Goal: Task Accomplishment & Management: Use online tool/utility

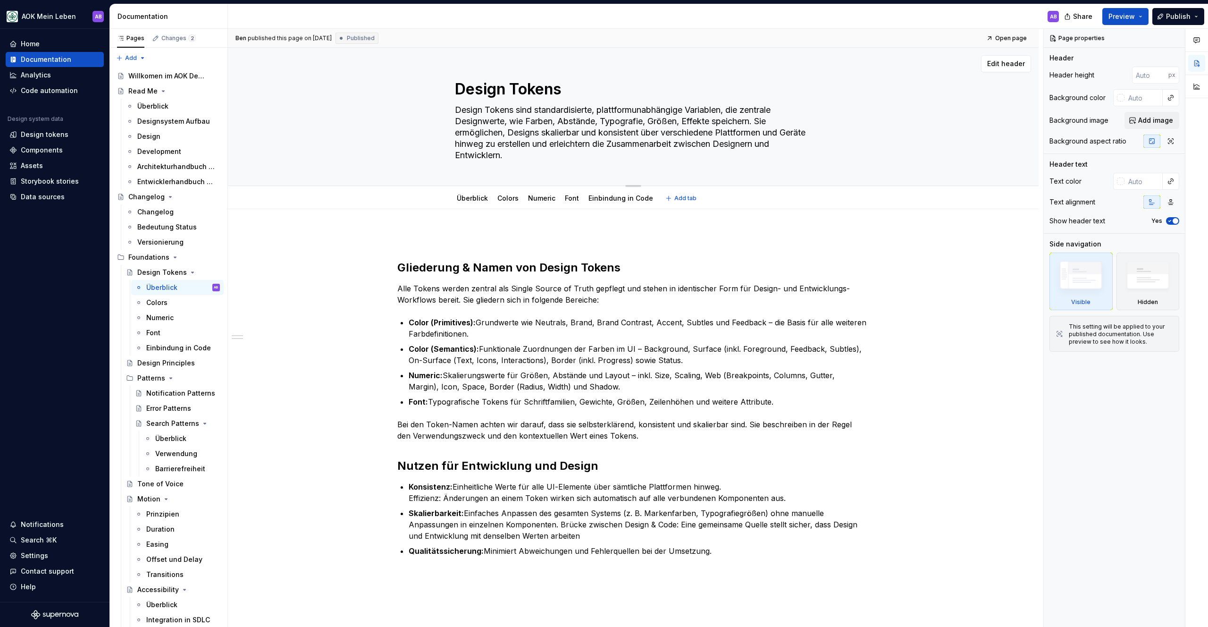
scroll to position [1519, 0]
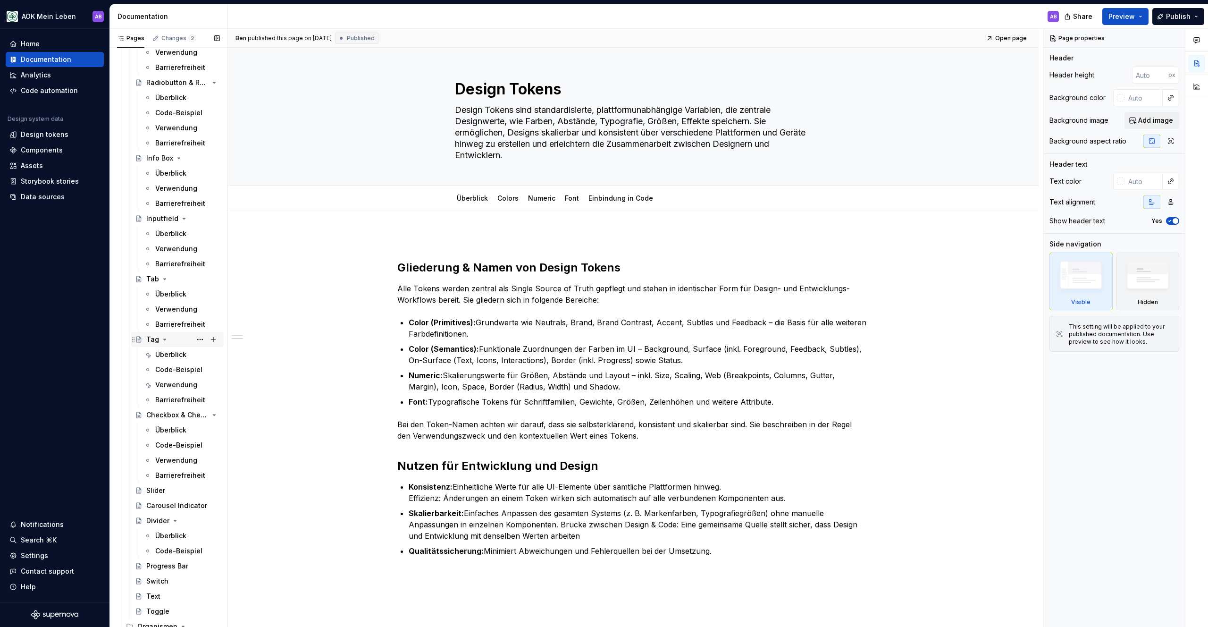
click at [149, 337] on div "Tag" at bounding box center [152, 339] width 13 height 9
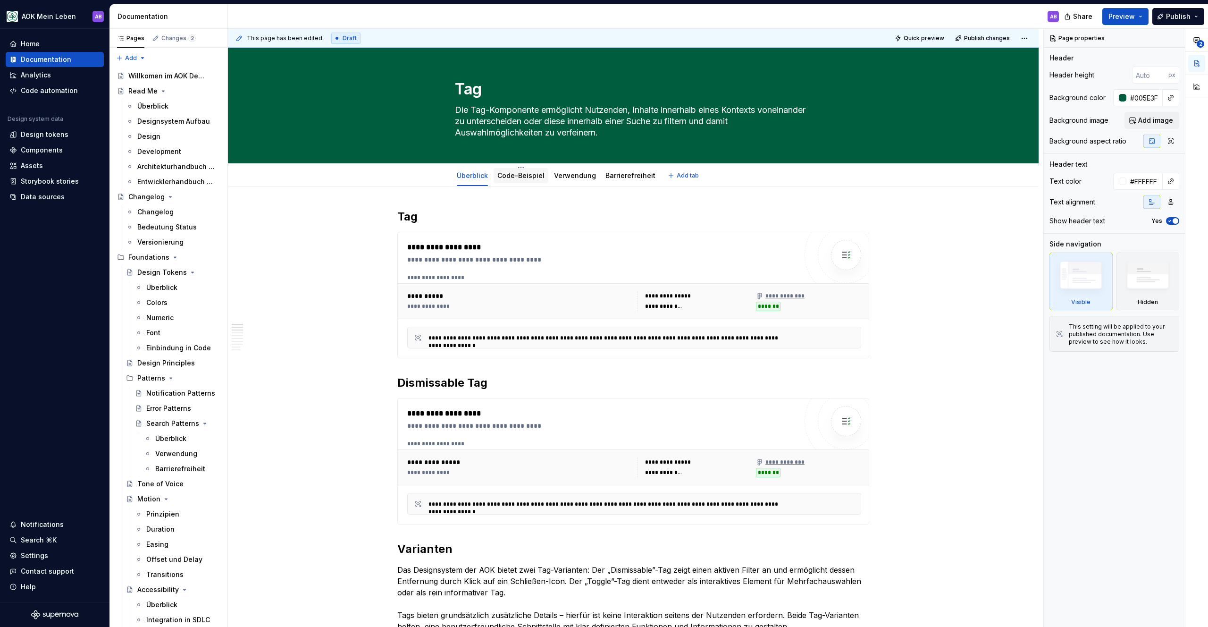
click at [537, 168] on div "Code-Beispiel" at bounding box center [521, 175] width 55 height 15
click at [537, 173] on link "Code-Beispiel" at bounding box center [520, 175] width 47 height 8
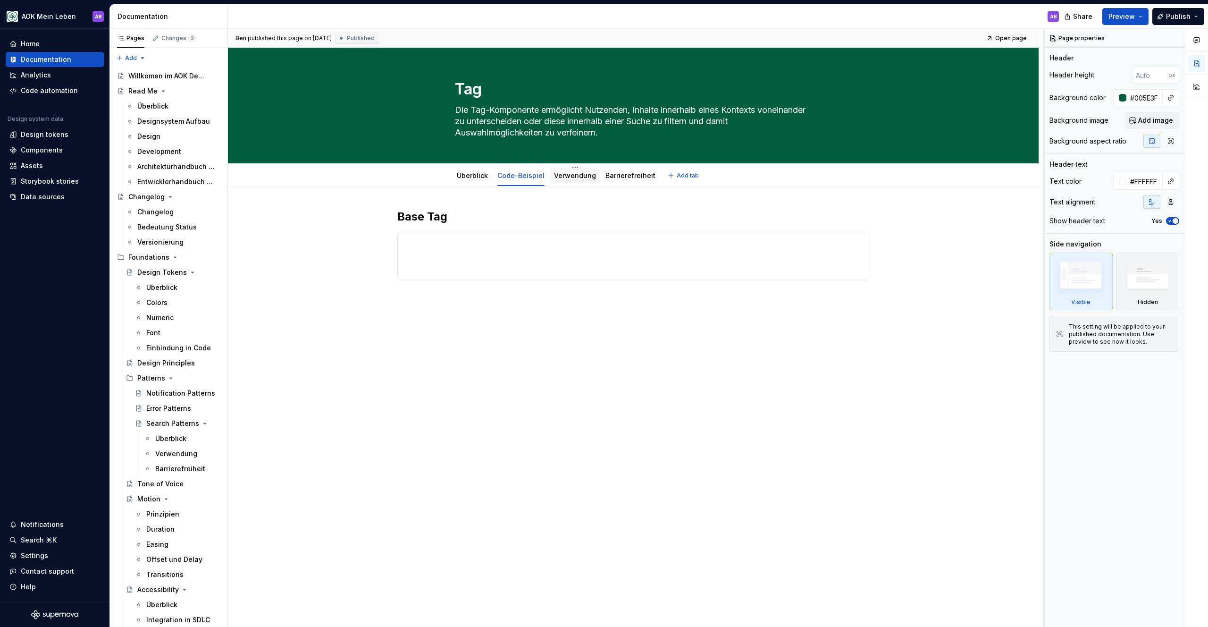
click at [577, 174] on link "Verwendung" at bounding box center [575, 175] width 42 height 8
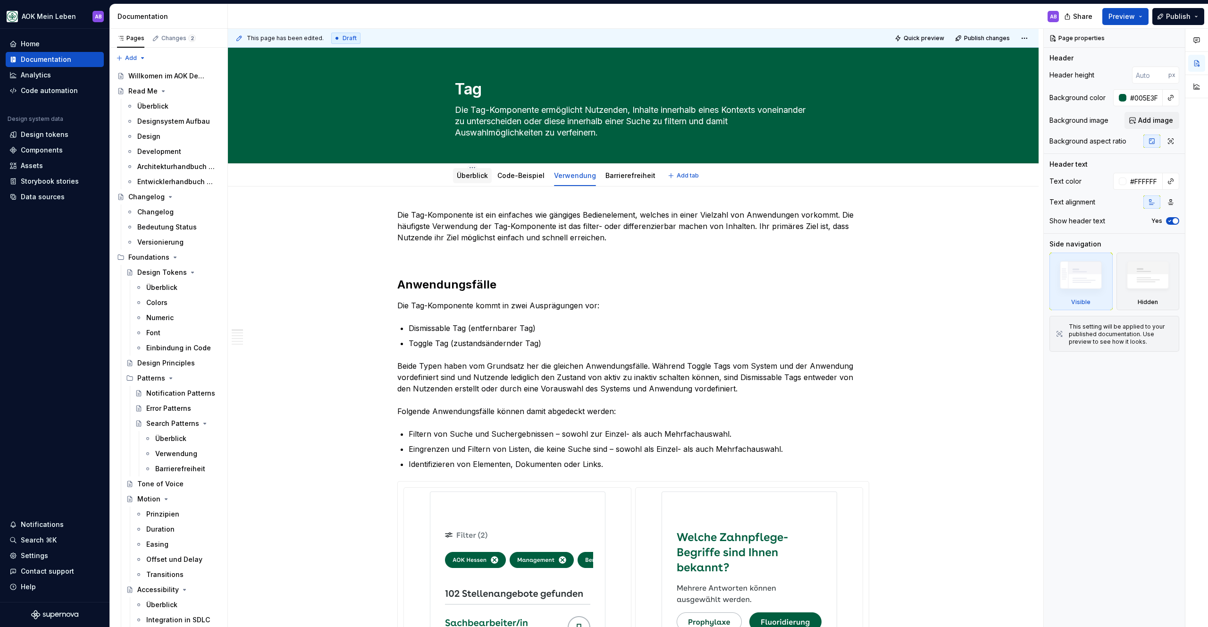
click at [485, 174] on link "Überblick" at bounding box center [472, 175] width 31 height 8
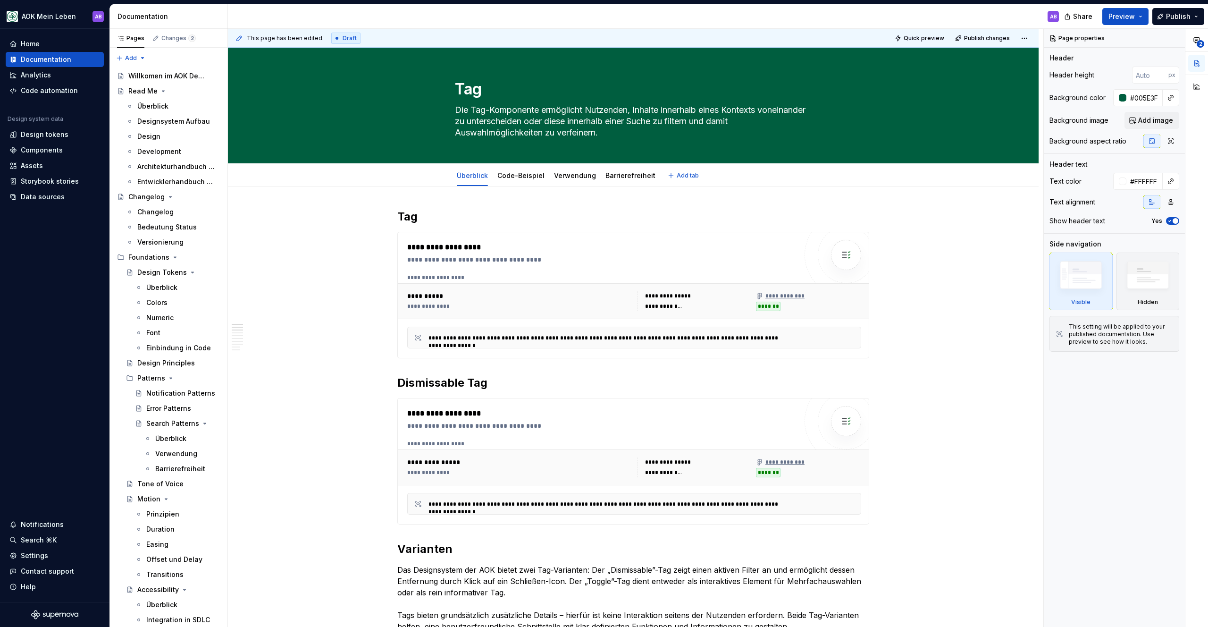
type textarea "*"
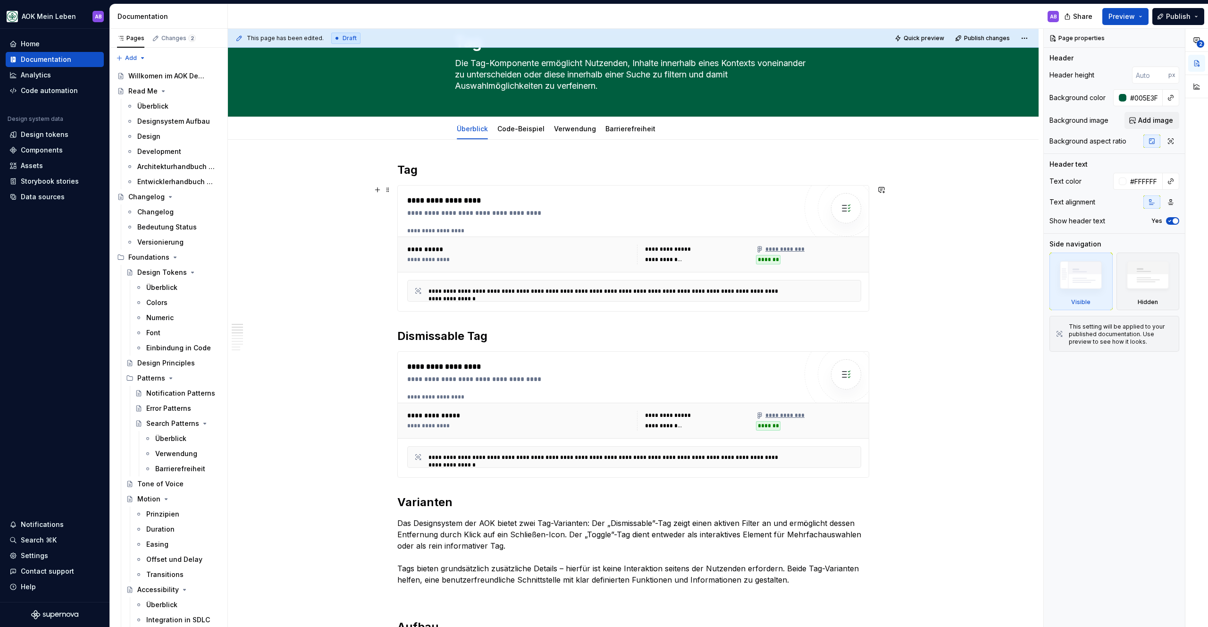
scroll to position [48, 0]
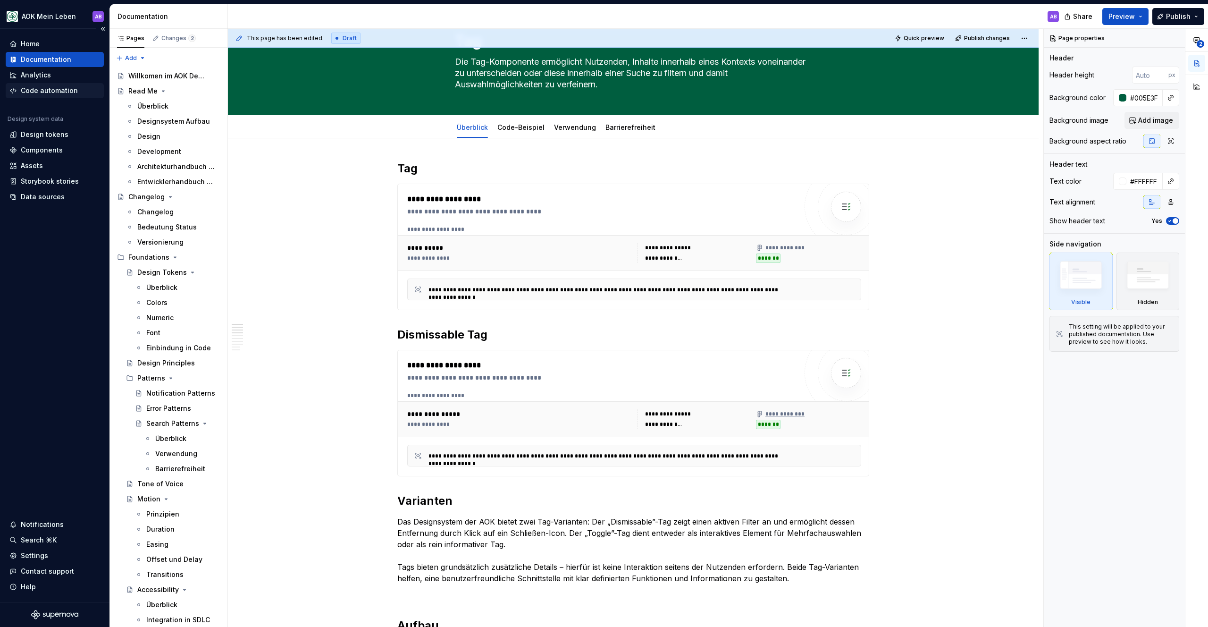
click at [41, 86] on div "Code automation" at bounding box center [49, 90] width 57 height 9
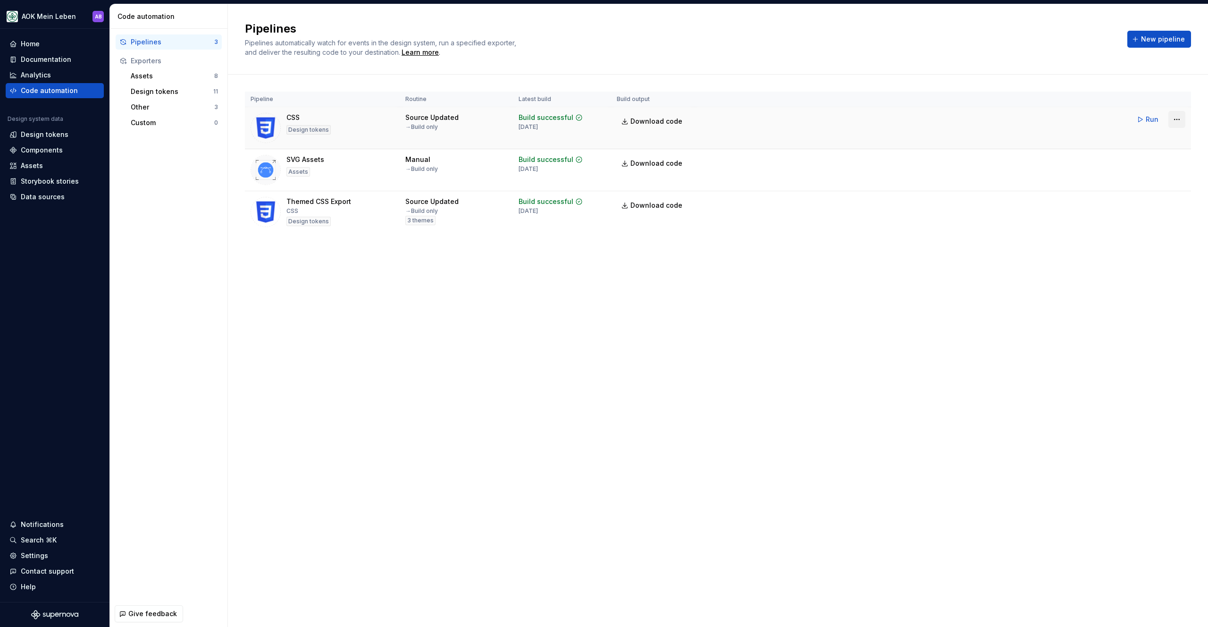
click at [1179, 118] on html "AOK Mein Leben AB Home Documentation Analytics Code automation Design system da…" at bounding box center [604, 313] width 1208 height 627
click at [1139, 140] on div "Edit pipeline" at bounding box center [1164, 139] width 81 height 9
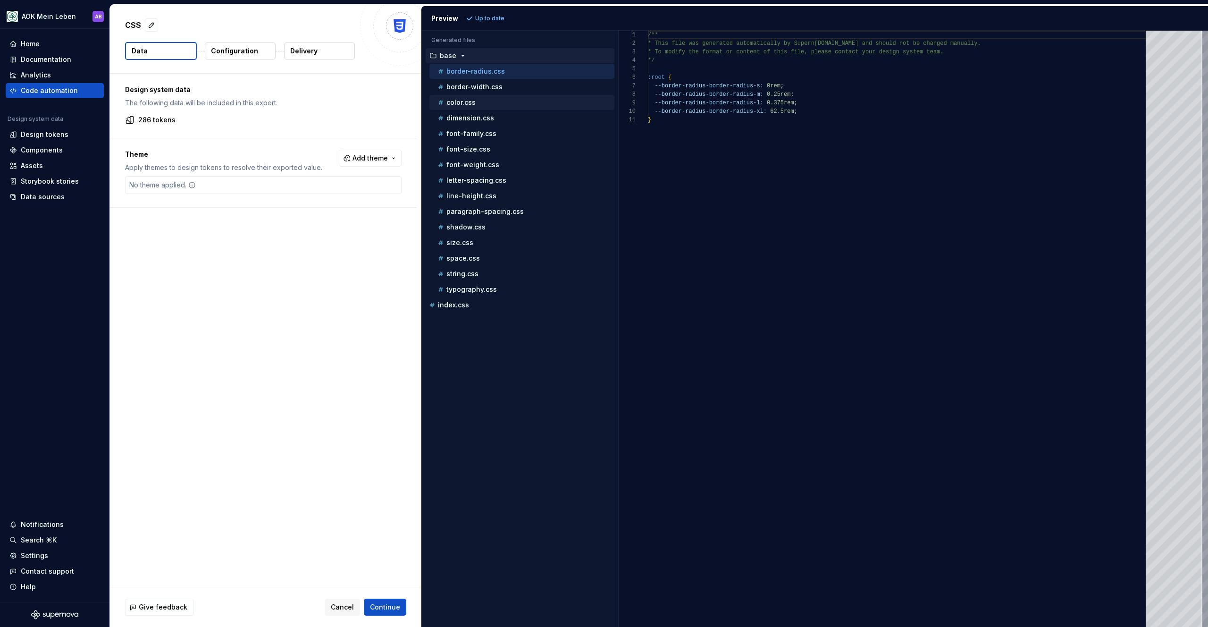
click at [527, 99] on div "color.css" at bounding box center [525, 102] width 178 height 9
type textarea "**********"
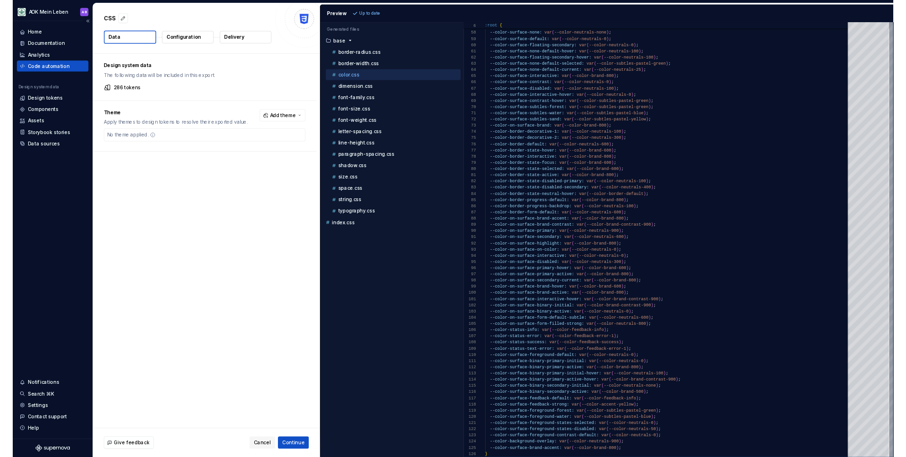
scroll to position [85, 0]
